Goal: Check status: Check status

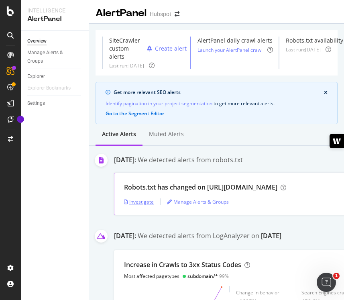
click at [141, 202] on div "Investigate" at bounding box center [139, 201] width 30 height 7
